Goal: Task Accomplishment & Management: Use online tool/utility

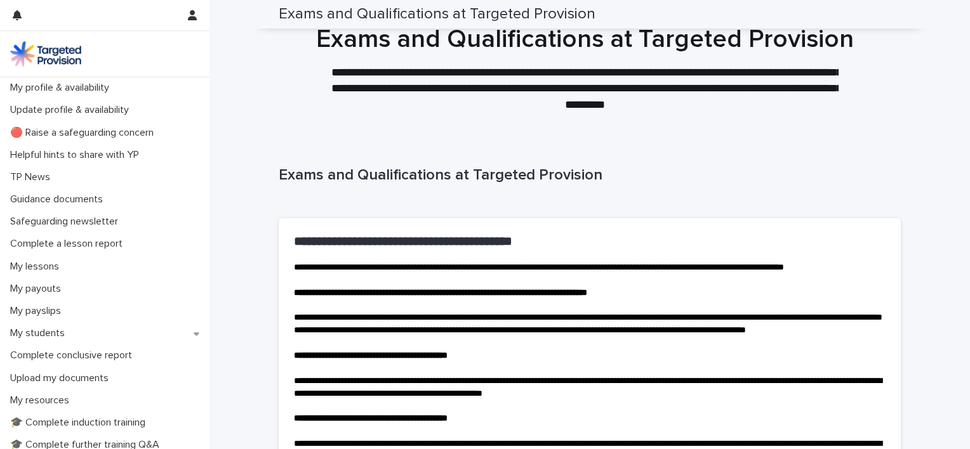
scroll to position [275, 0]
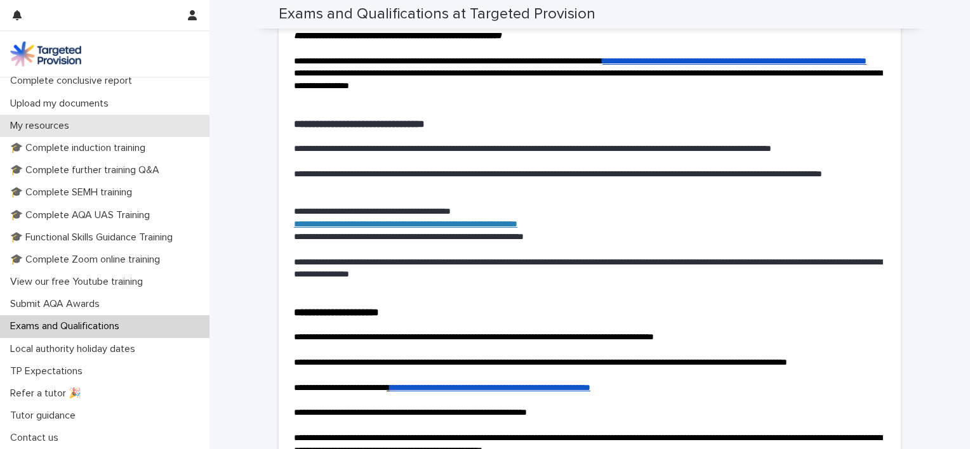
click at [159, 124] on div "My resources" at bounding box center [104, 126] width 209 height 22
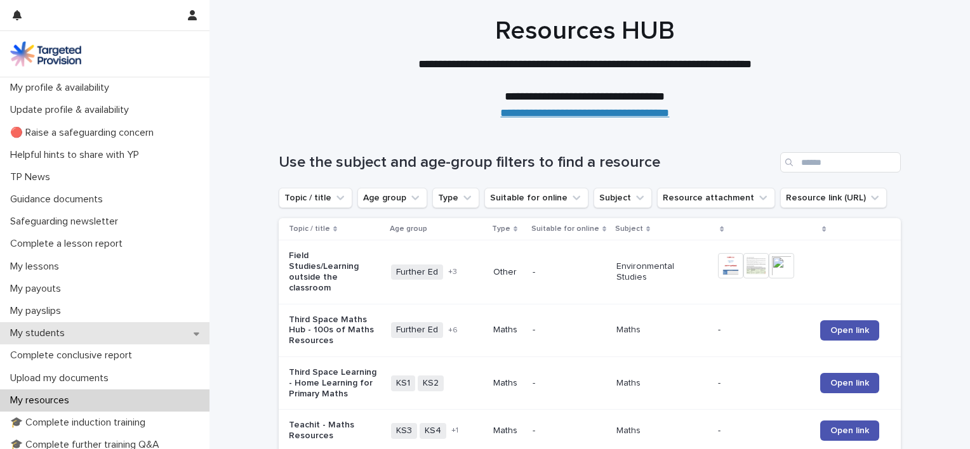
click at [125, 335] on div "My students" at bounding box center [104, 333] width 209 height 22
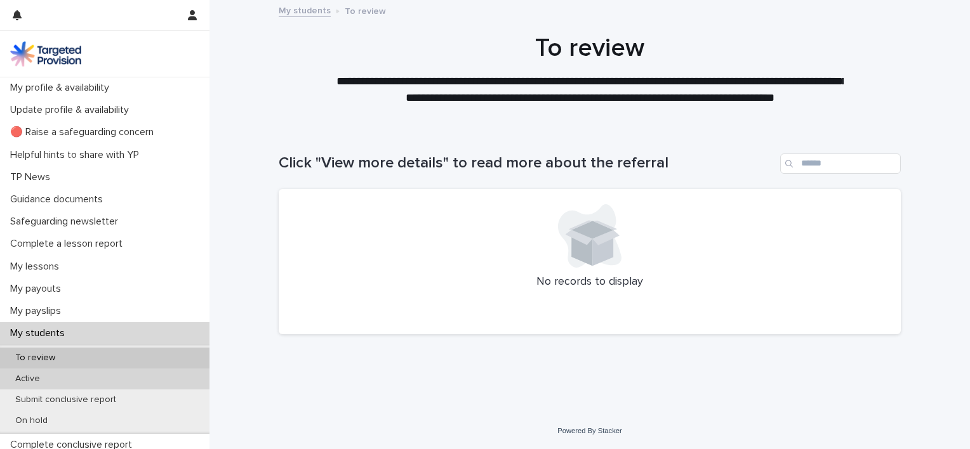
click at [114, 373] on div "Active" at bounding box center [104, 379] width 209 height 21
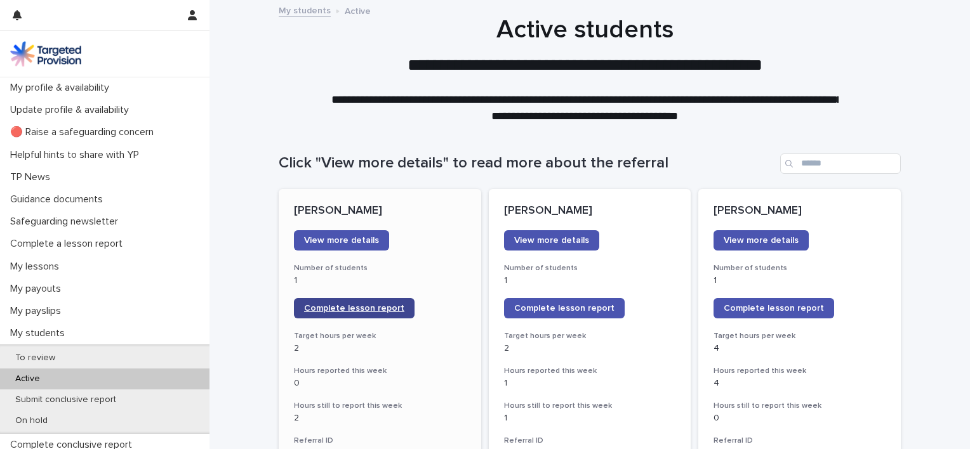
click at [388, 307] on span "Complete lesson report" at bounding box center [354, 308] width 100 height 9
